Goal: Task Accomplishment & Management: Manage account settings

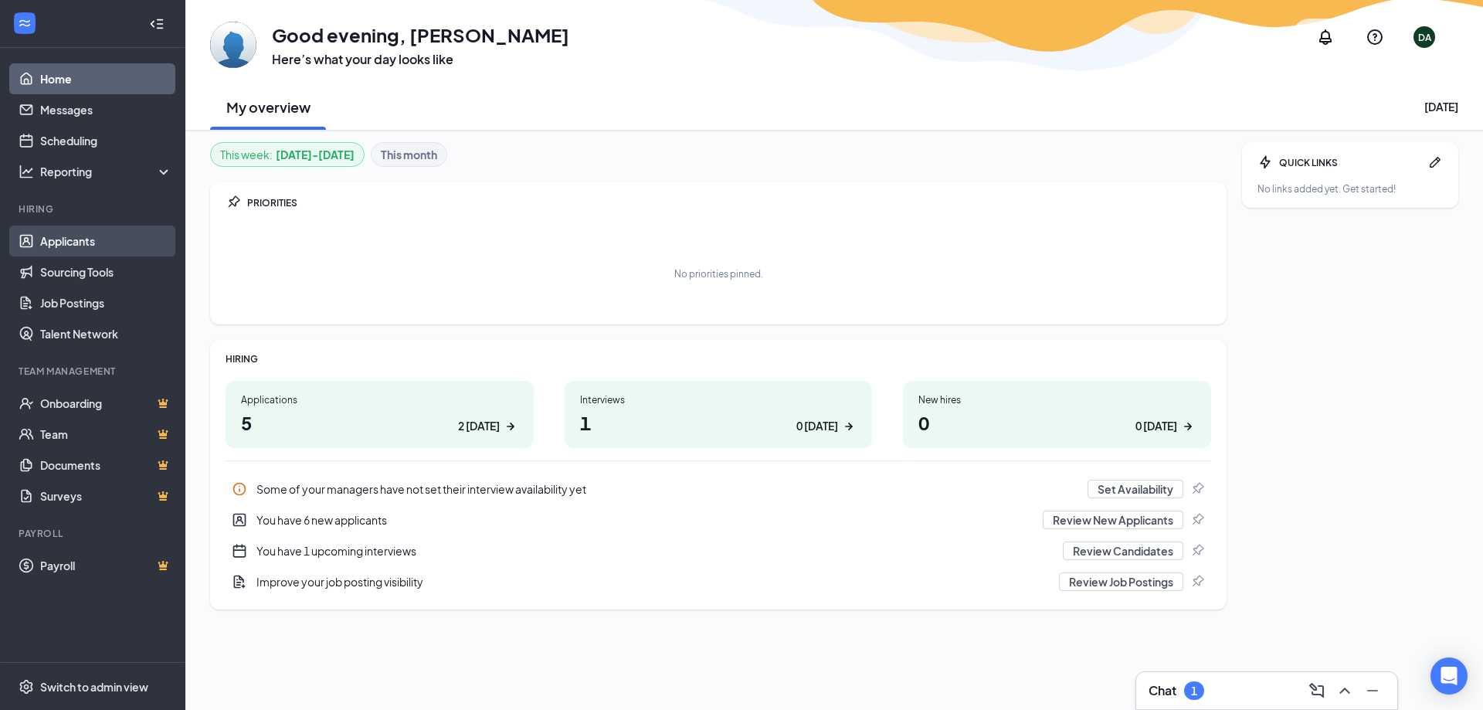
click at [53, 249] on link "Applicants" at bounding box center [106, 241] width 132 height 31
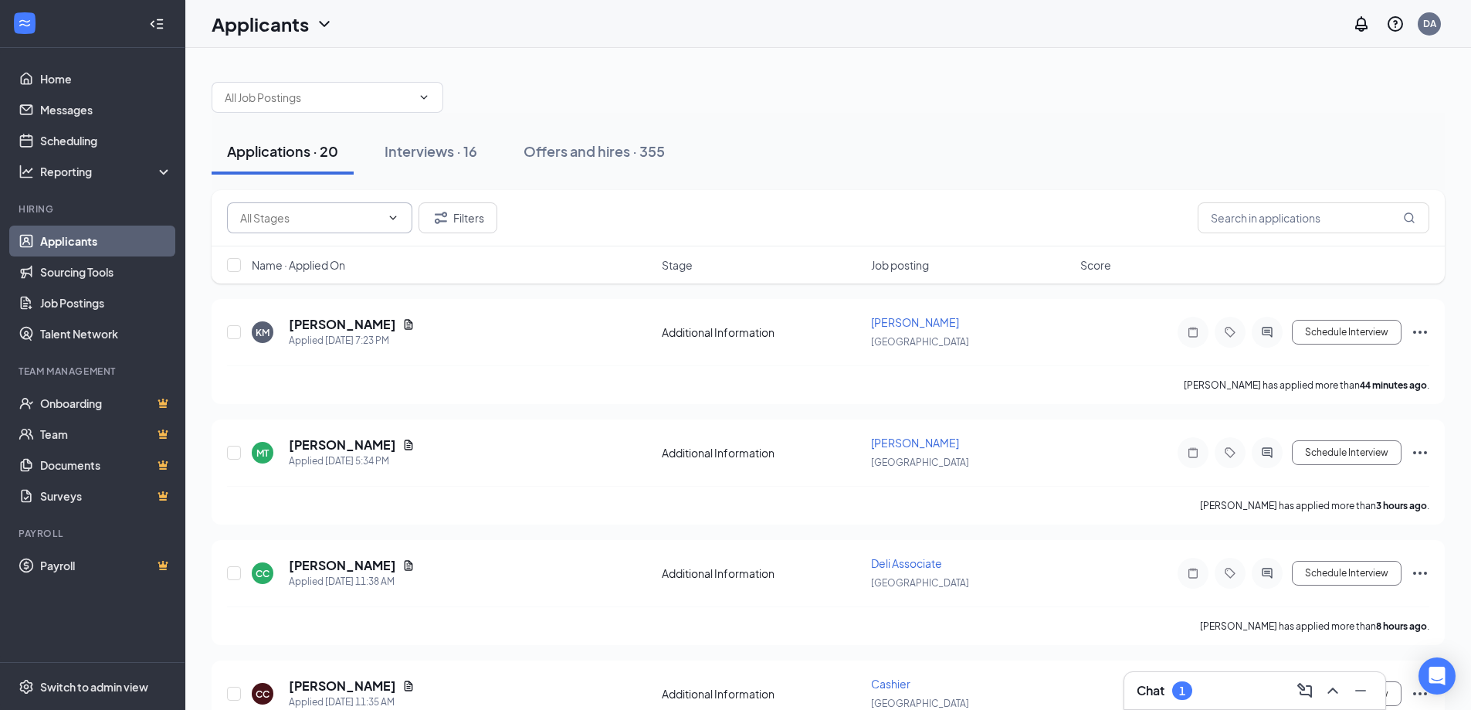
click at [278, 217] on input "text" at bounding box center [310, 217] width 141 height 17
click at [653, 205] on div "Additional Information (9) Review Pause (2) Review stage (9) Filters" at bounding box center [828, 217] width 1202 height 31
click at [329, 110] on span at bounding box center [328, 97] width 232 height 31
click at [863, 110] on div at bounding box center [828, 89] width 1233 height 46
click at [1268, 230] on input "text" at bounding box center [1314, 217] width 232 height 31
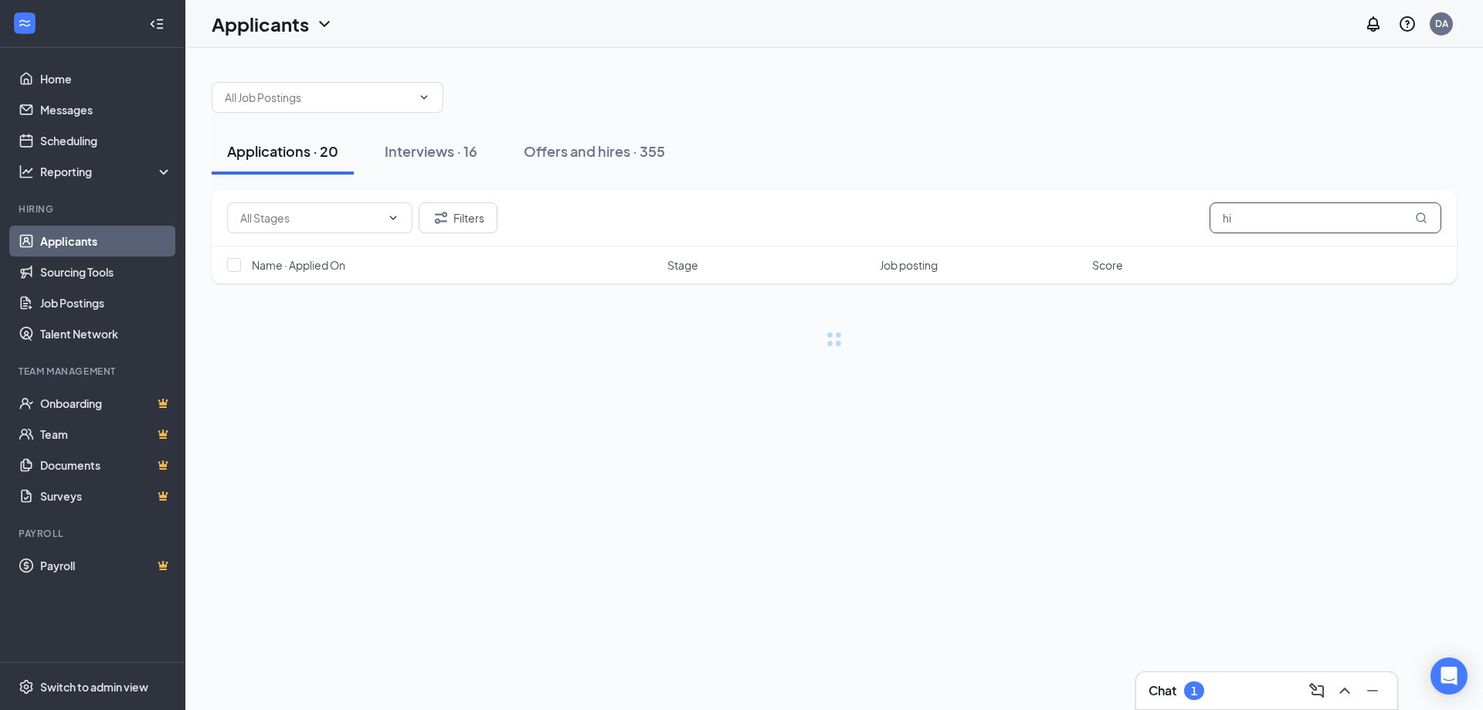
type input "h"
type input "[PERSON_NAME]"
click at [475, 153] on div "Interviews · 16" at bounding box center [431, 150] width 93 height 19
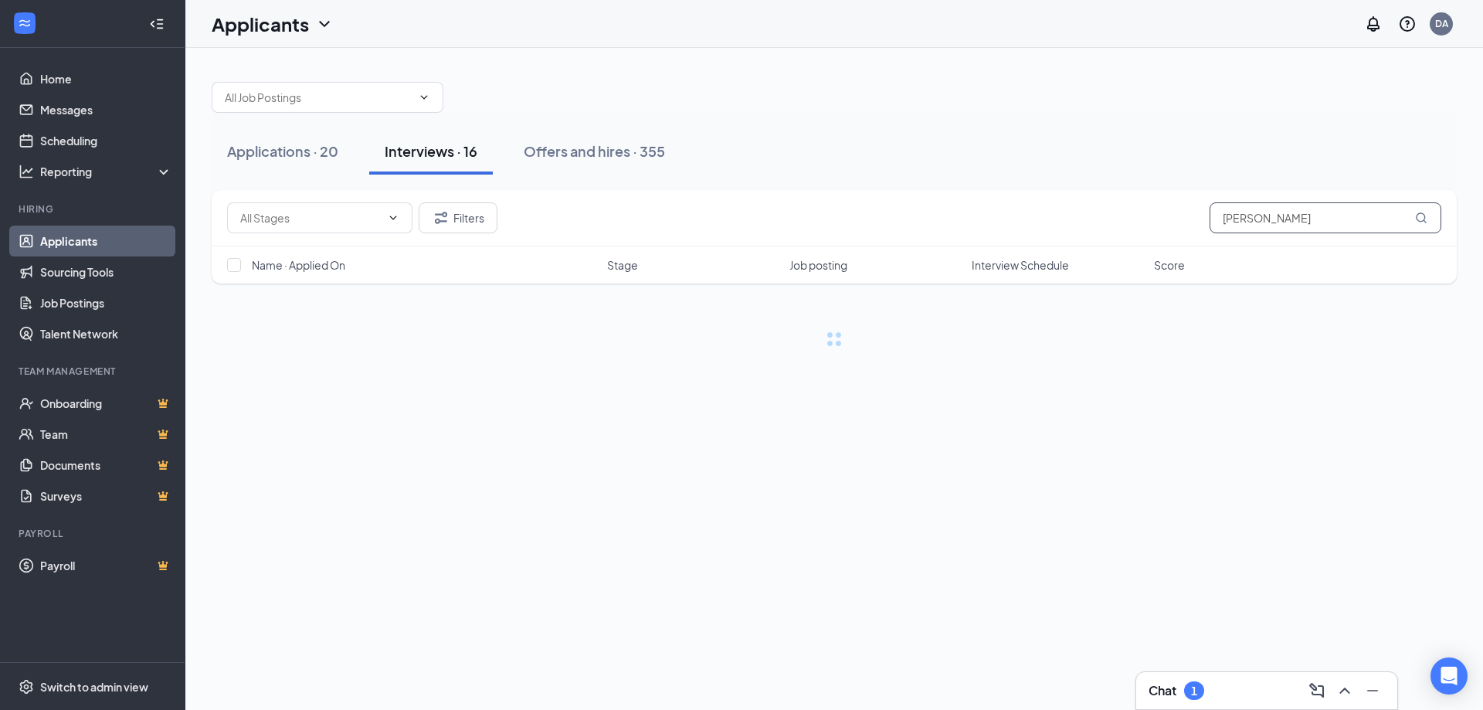
click at [1304, 219] on input "[PERSON_NAME]" at bounding box center [1325, 217] width 232 height 31
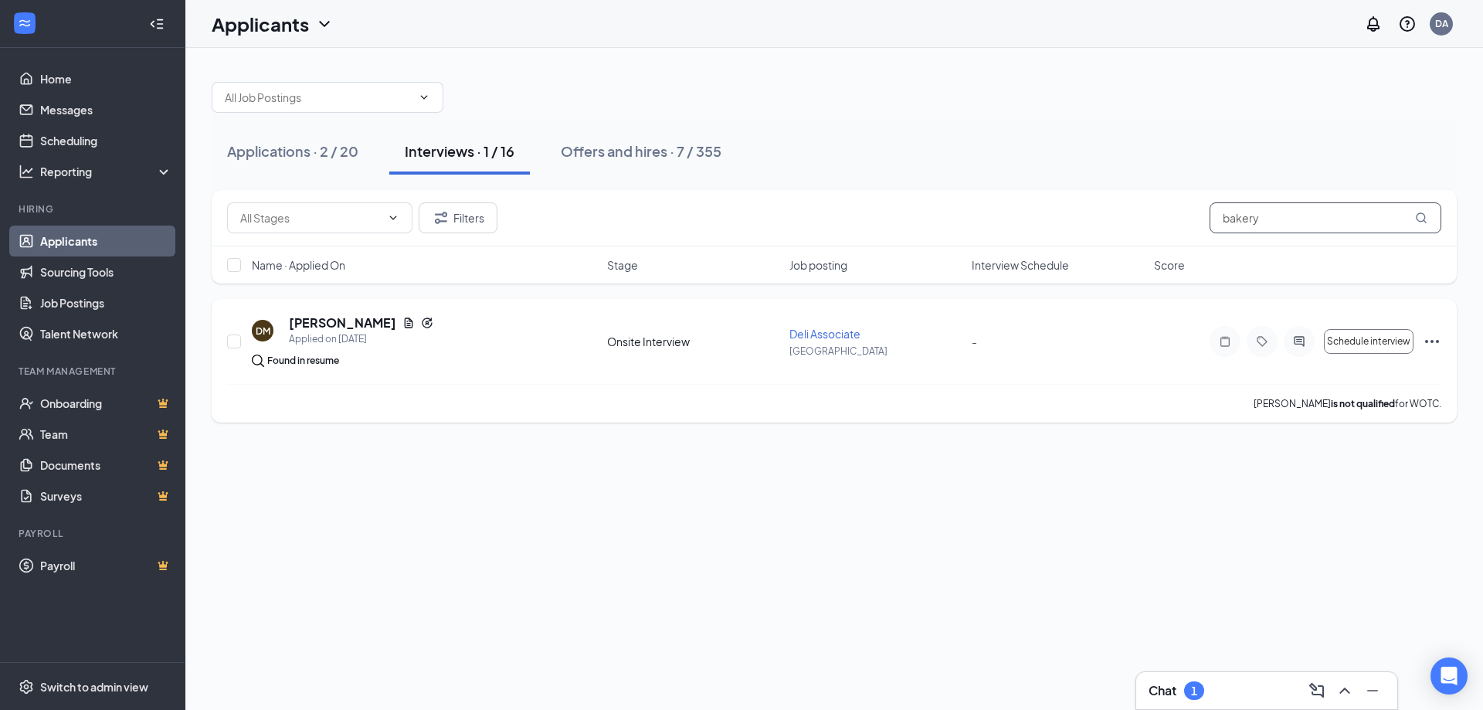
type input "[PERSON_NAME]"
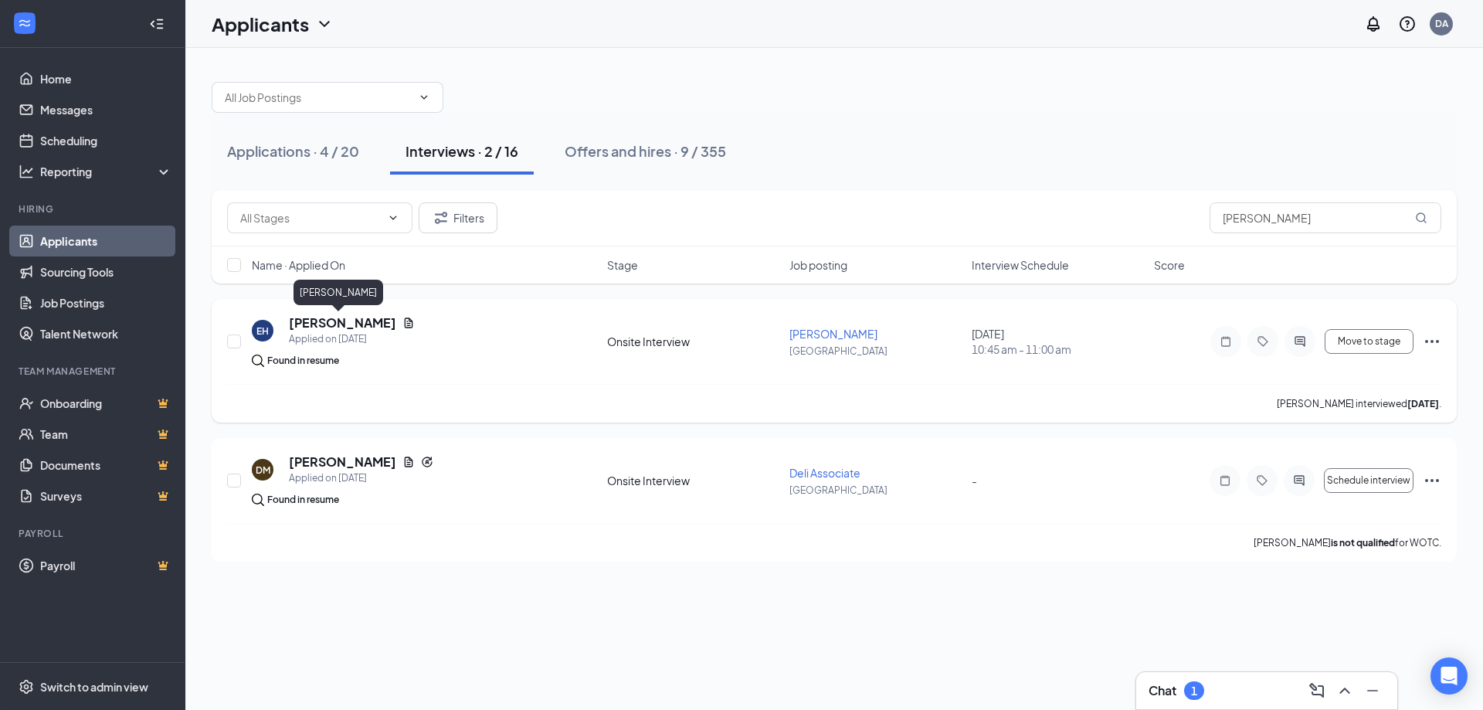
click at [308, 318] on h5 "[PERSON_NAME]" at bounding box center [342, 322] width 107 height 17
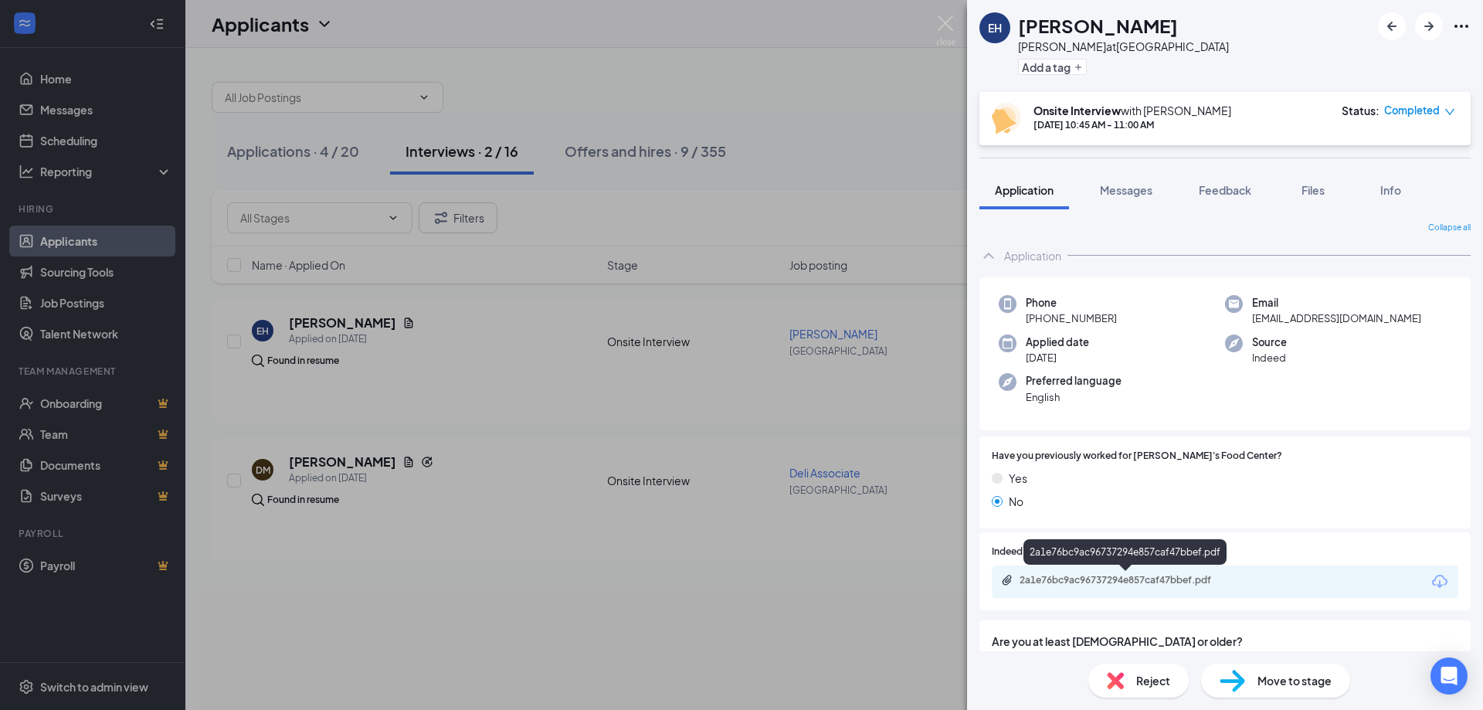
click at [1090, 582] on div "2a1e76bc9ac96737294e857caf47bbef.pdf" at bounding box center [1127, 580] width 216 height 12
